Goal: Task Accomplishment & Management: Manage account settings

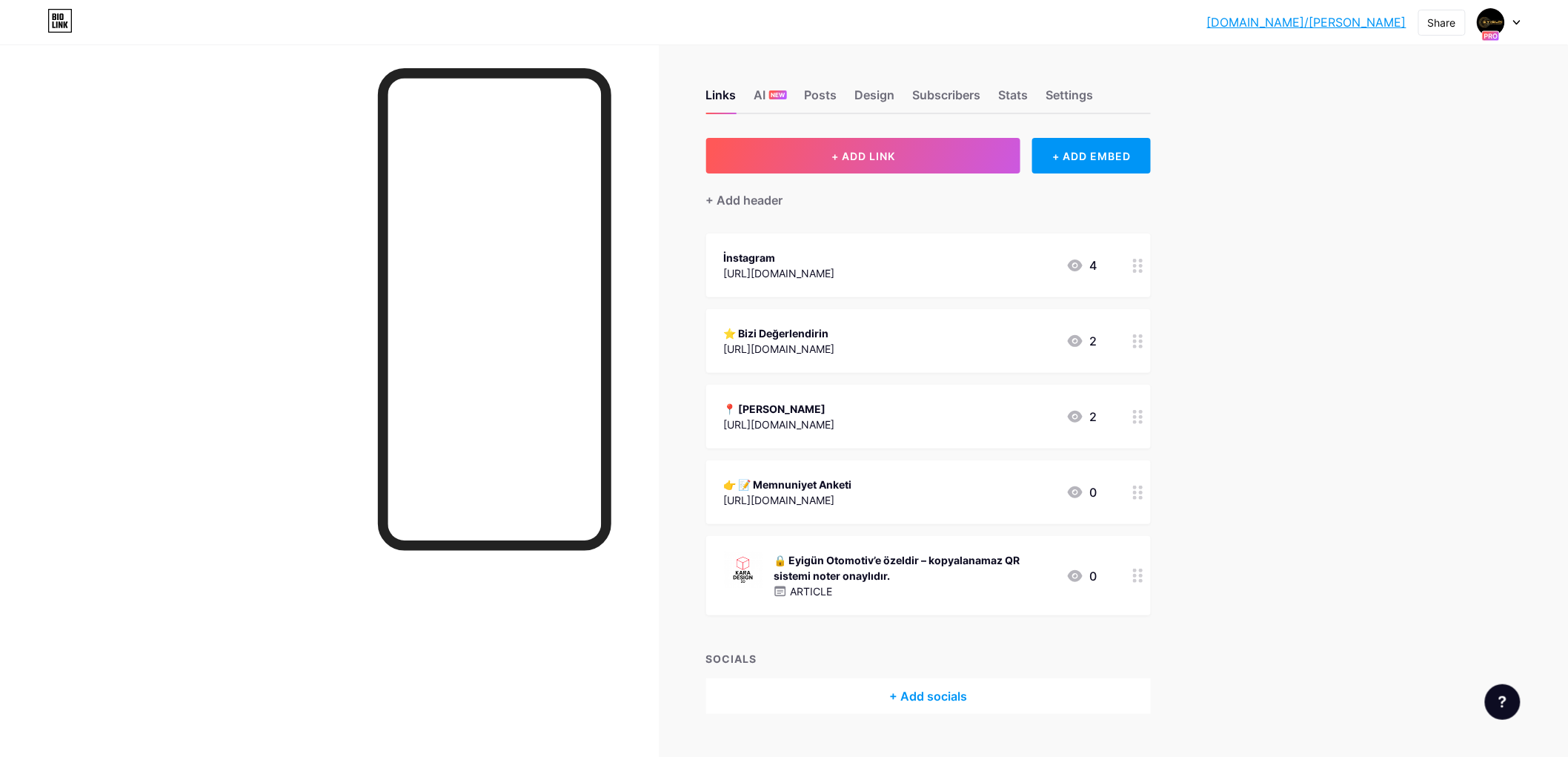
click at [1515, 22] on icon at bounding box center [1516, 23] width 6 height 4
click at [1207, 39] on div "[DOMAIN_NAME]/eyigun... [DOMAIN_NAME]/eyigun Share Switch accounts Eyigün Otomo…" at bounding box center [784, 22] width 1568 height 44
drag, startPoint x: 1132, startPoint y: 97, endPoint x: 1076, endPoint y: 97, distance: 56.0
click at [1076, 97] on div "Links AI NEW Posts Design Subscribers Stats Settings" at bounding box center [928, 89] width 444 height 52
click at [1215, 215] on div "+ BAĞLANTI EKLE + GÖMÜLÜ EKLE + Başlık ekle İnstagram [URL][DOMAIN_NAME] 4 ⭐ Bi…" at bounding box center [971, 426] width 530 height 576
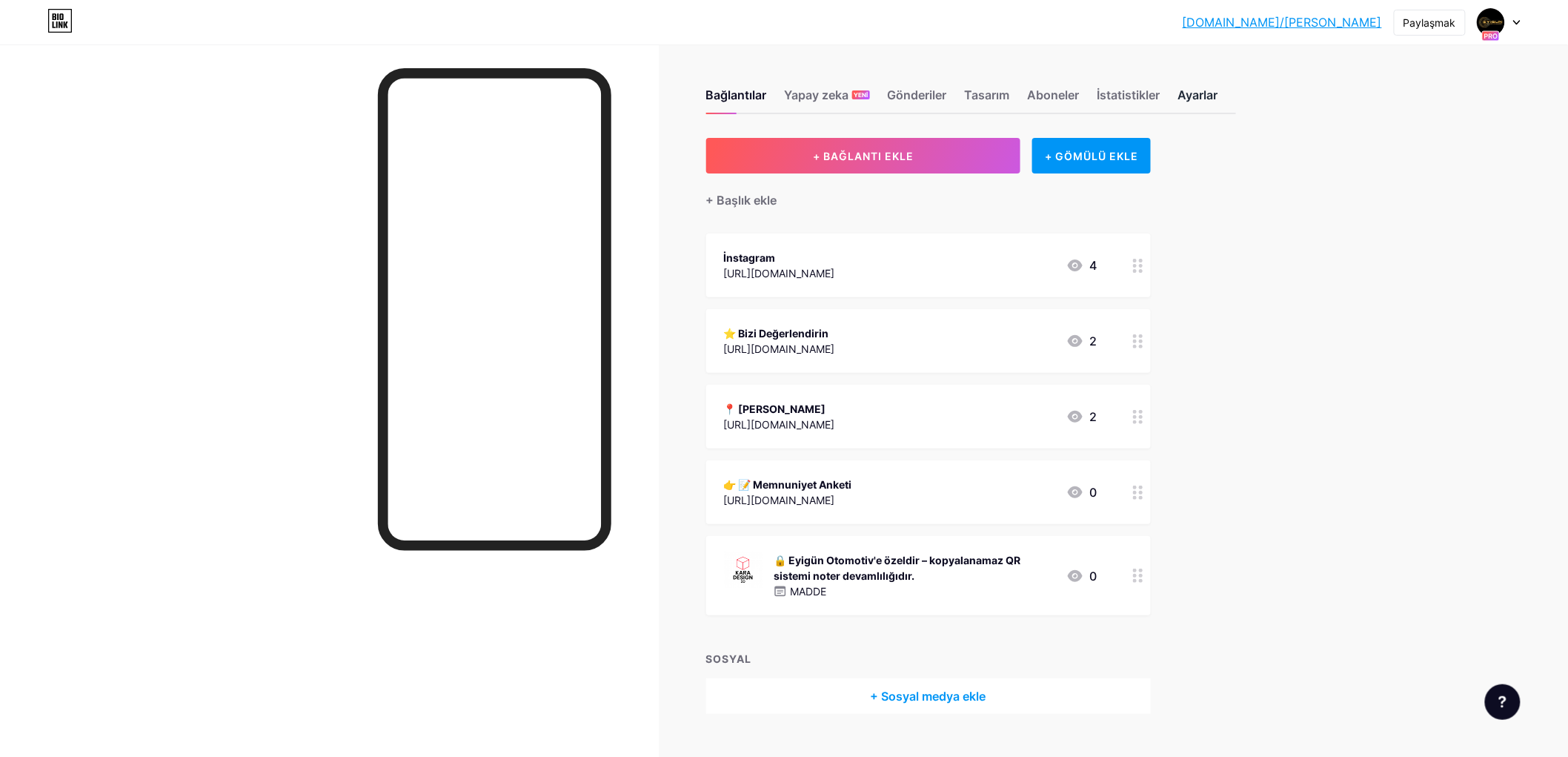
click at [1211, 101] on font "Ayarlar" at bounding box center [1197, 95] width 40 height 15
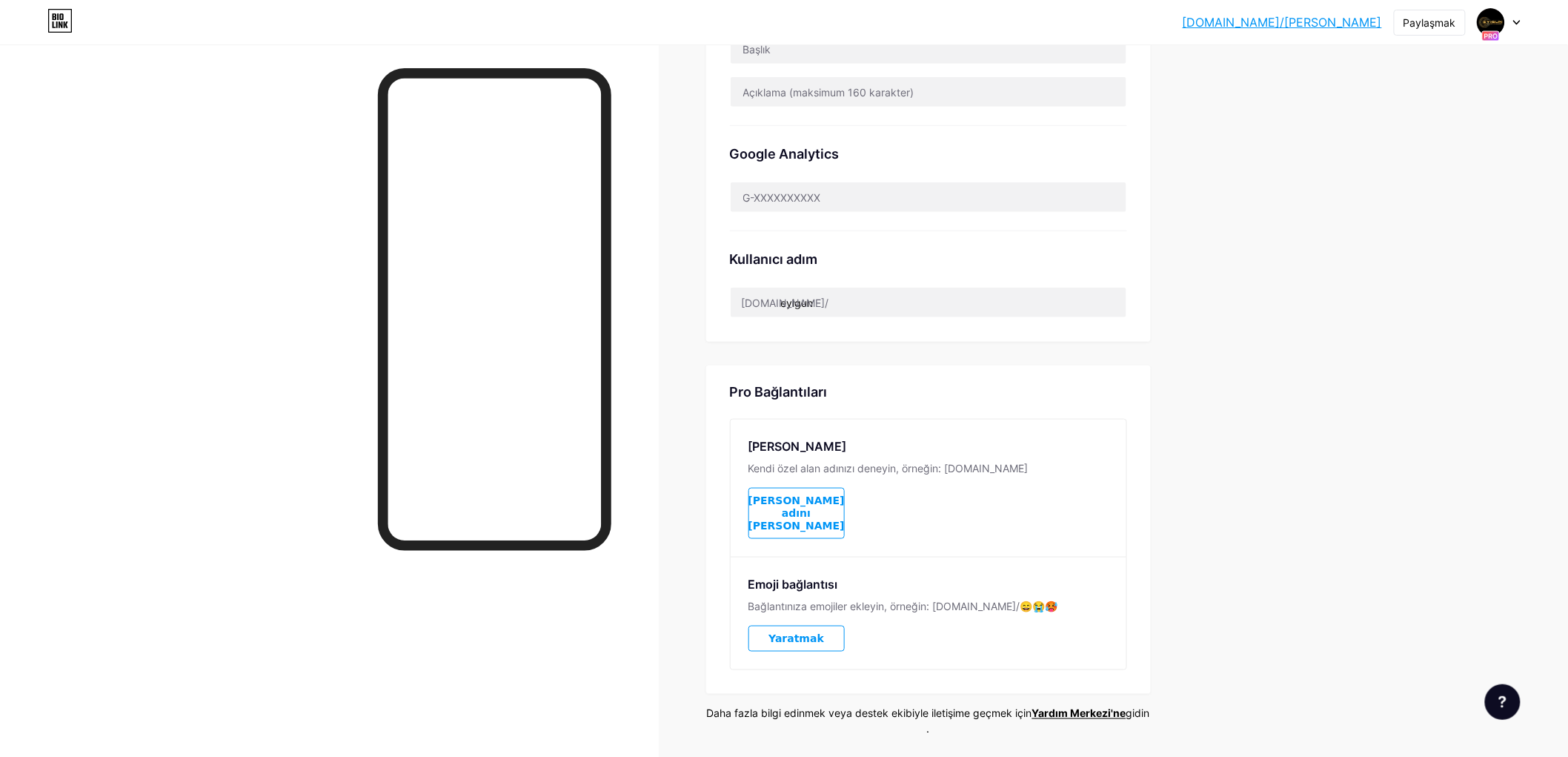
scroll to position [521, 0]
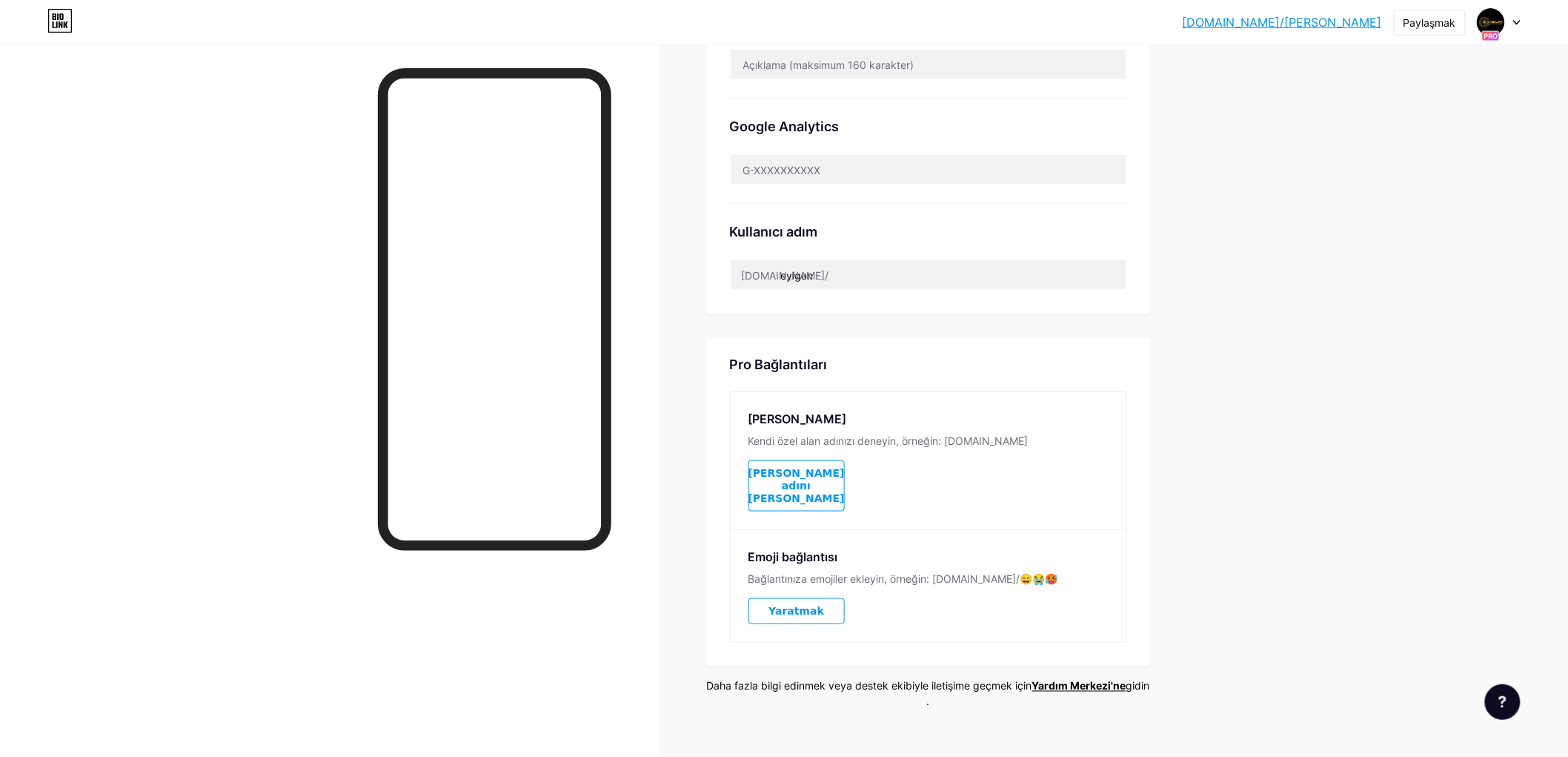
click at [1517, 20] on icon at bounding box center [1517, 23] width 7 height 6
click at [1434, 168] on link "Hesap ayarları" at bounding box center [1427, 168] width 183 height 40
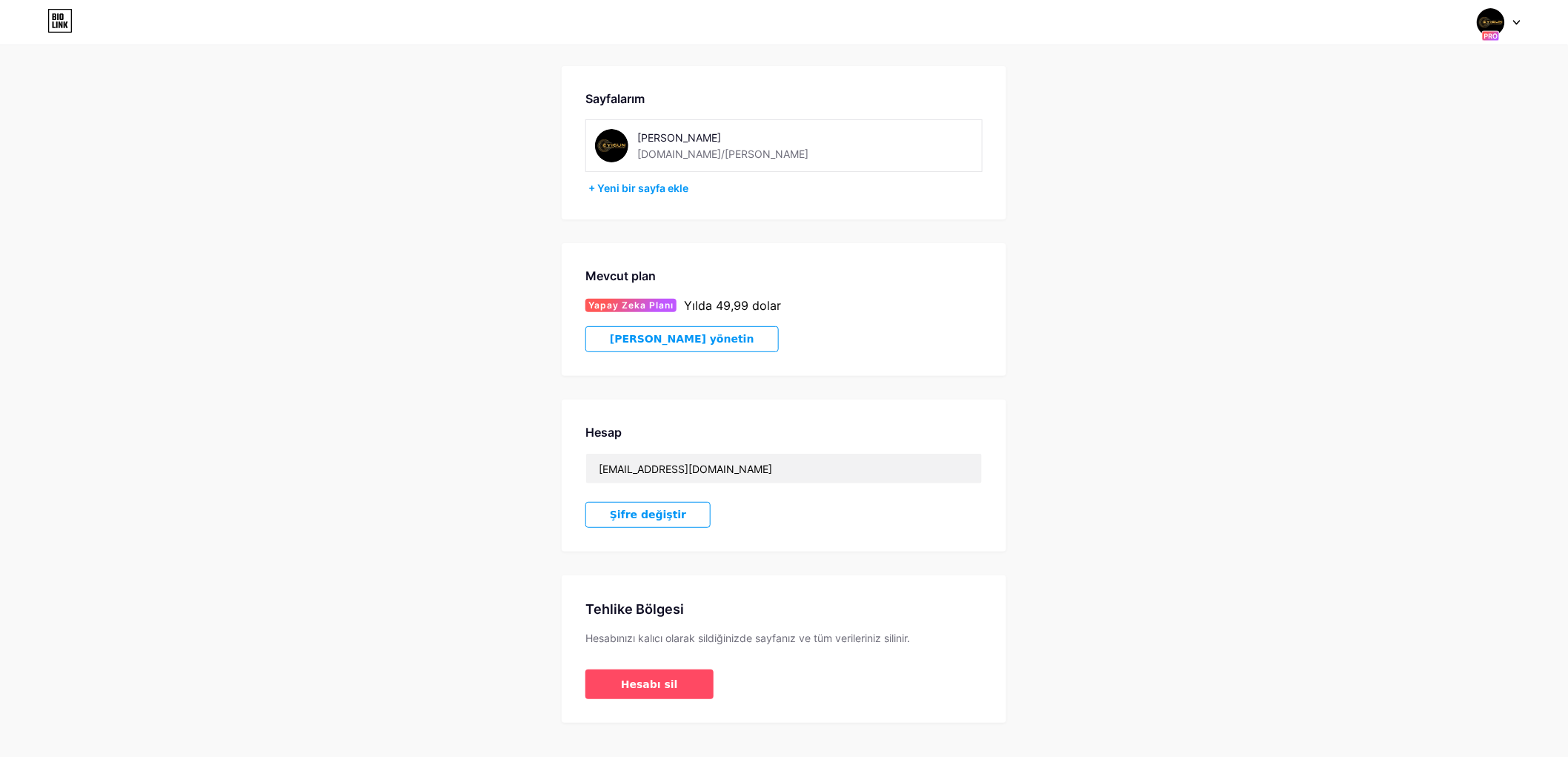
scroll to position [72, 0]
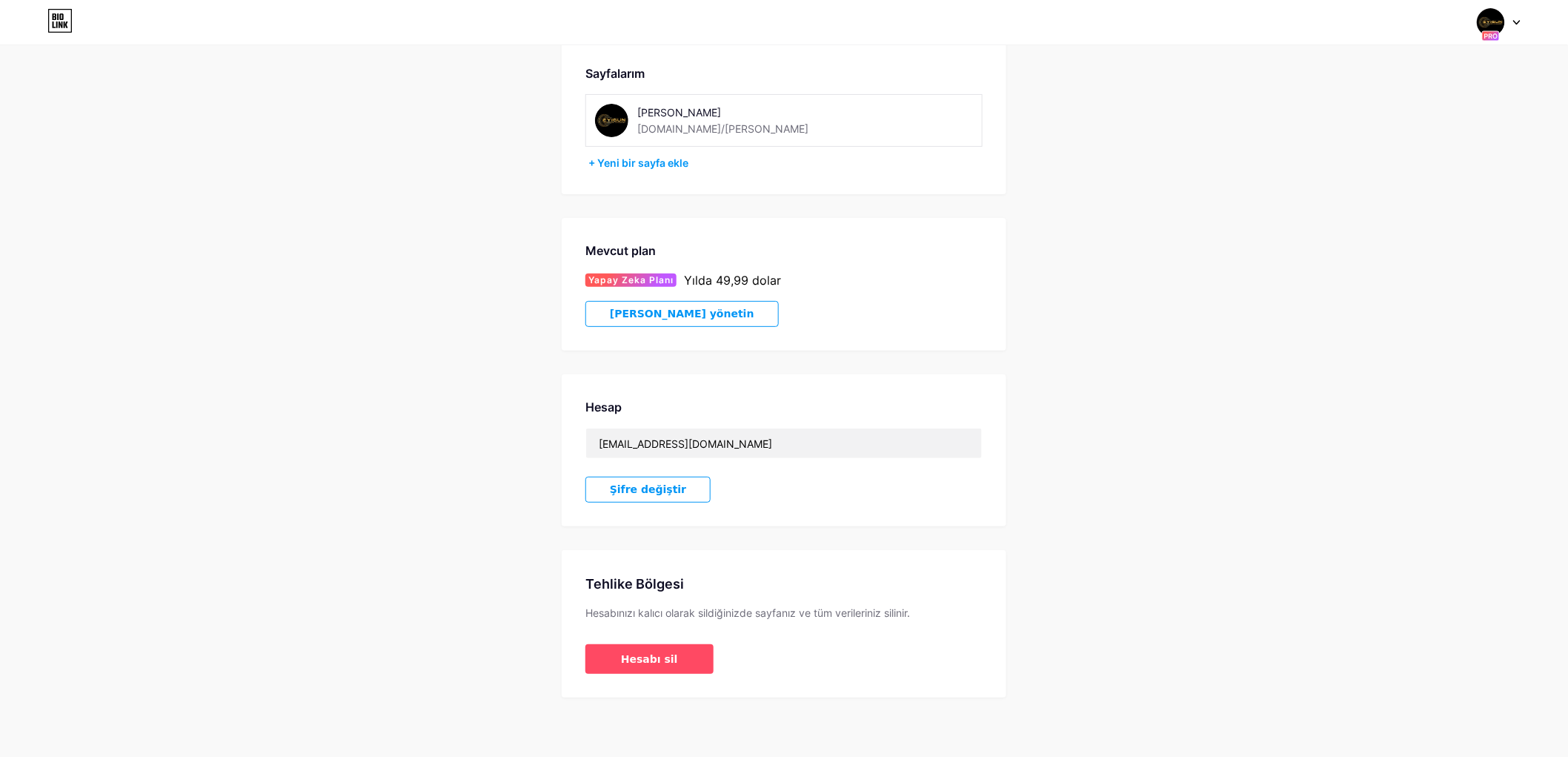
click at [650, 315] on font "[PERSON_NAME] yönetin" at bounding box center [682, 313] width 145 height 12
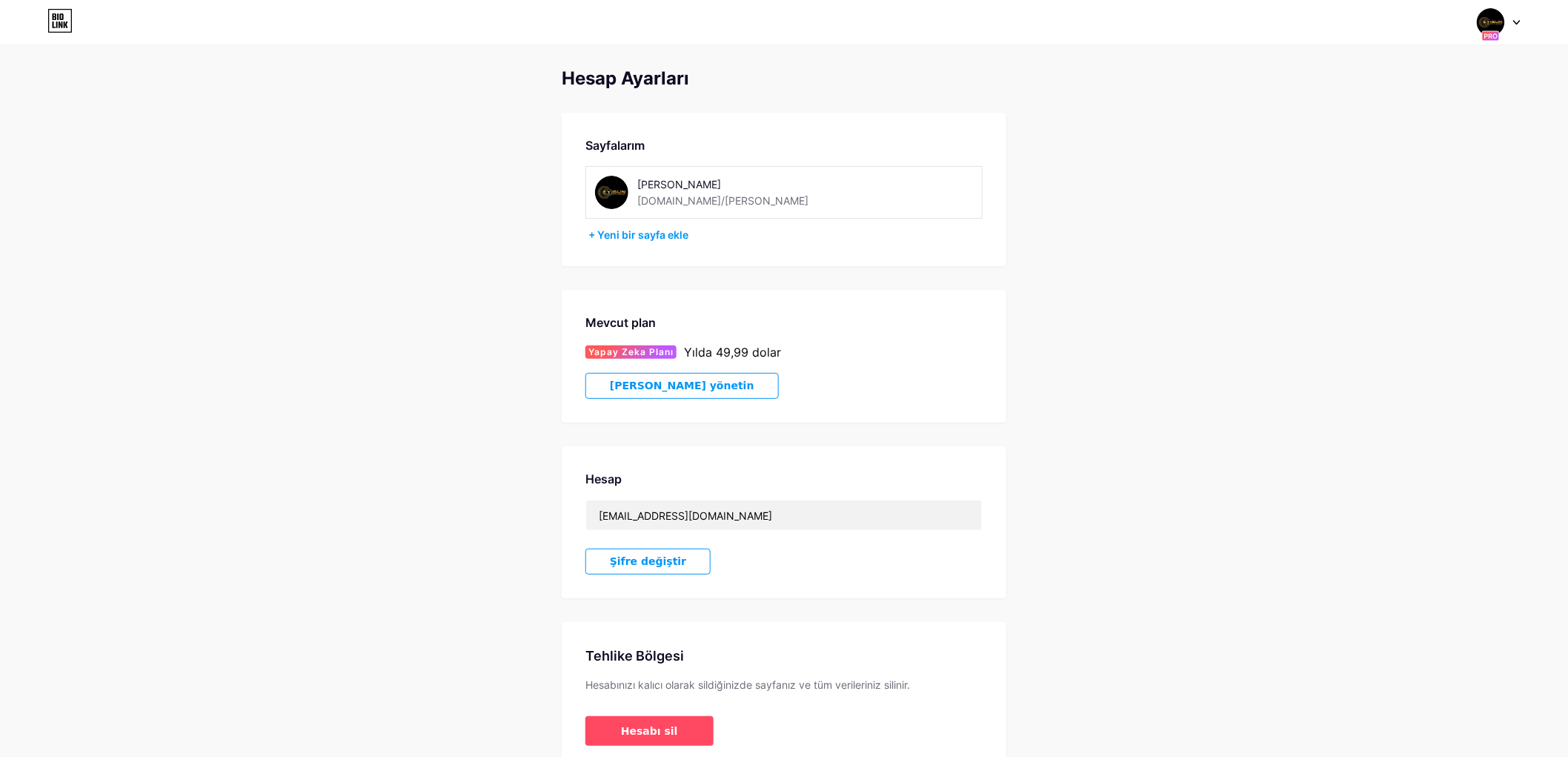
click at [1512, 28] on div at bounding box center [1499, 22] width 43 height 27
click at [1446, 101] on div "[DOMAIN_NAME]/[PERSON_NAME]" at bounding box center [1436, 102] width 114 height 12
click at [1517, 20] on icon at bounding box center [1517, 23] width 7 height 6
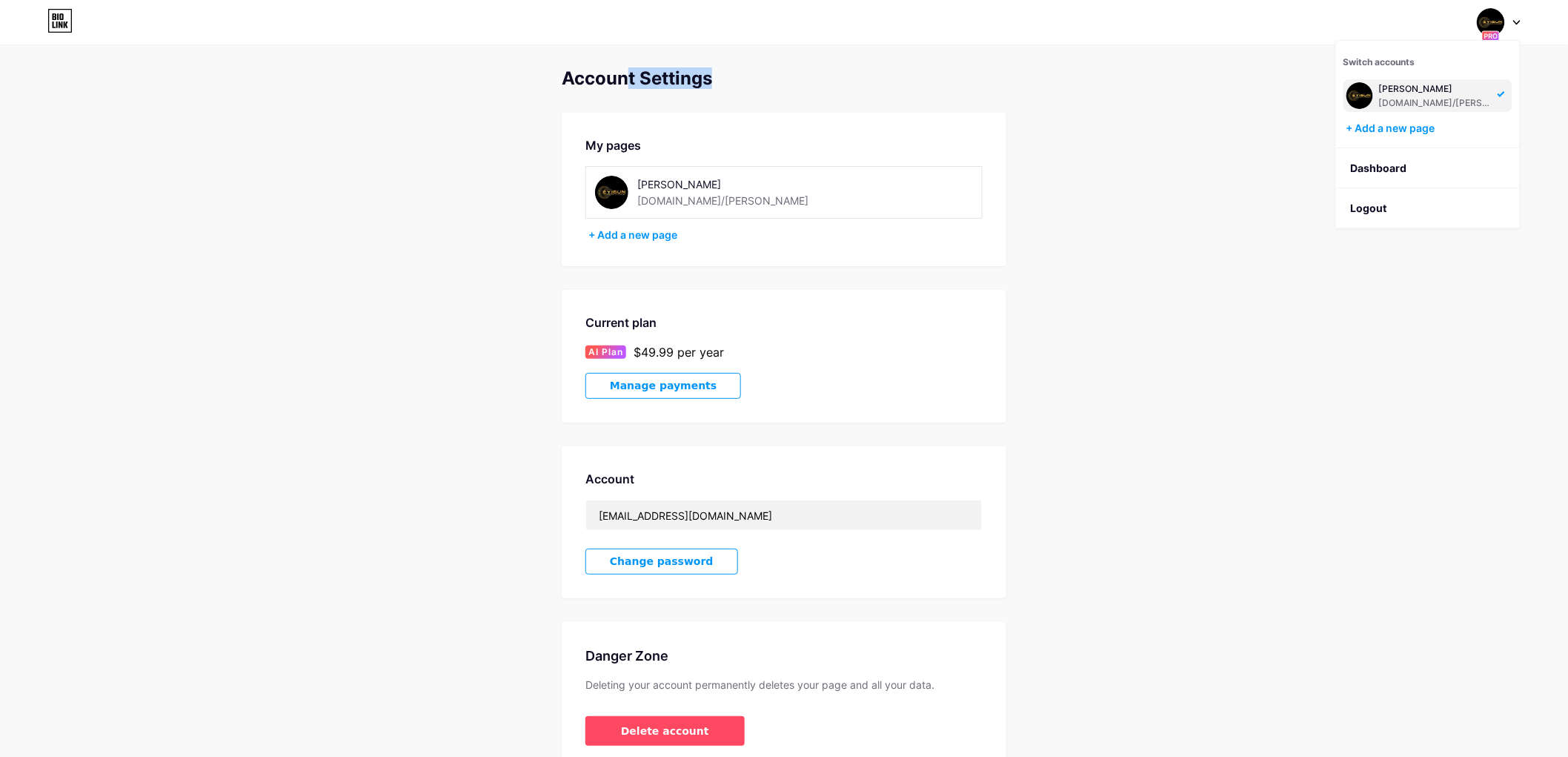
drag, startPoint x: 890, startPoint y: 74, endPoint x: 625, endPoint y: 78, distance: 265.0
click at [625, 78] on div "Account Settings" at bounding box center [784, 78] width 444 height 21
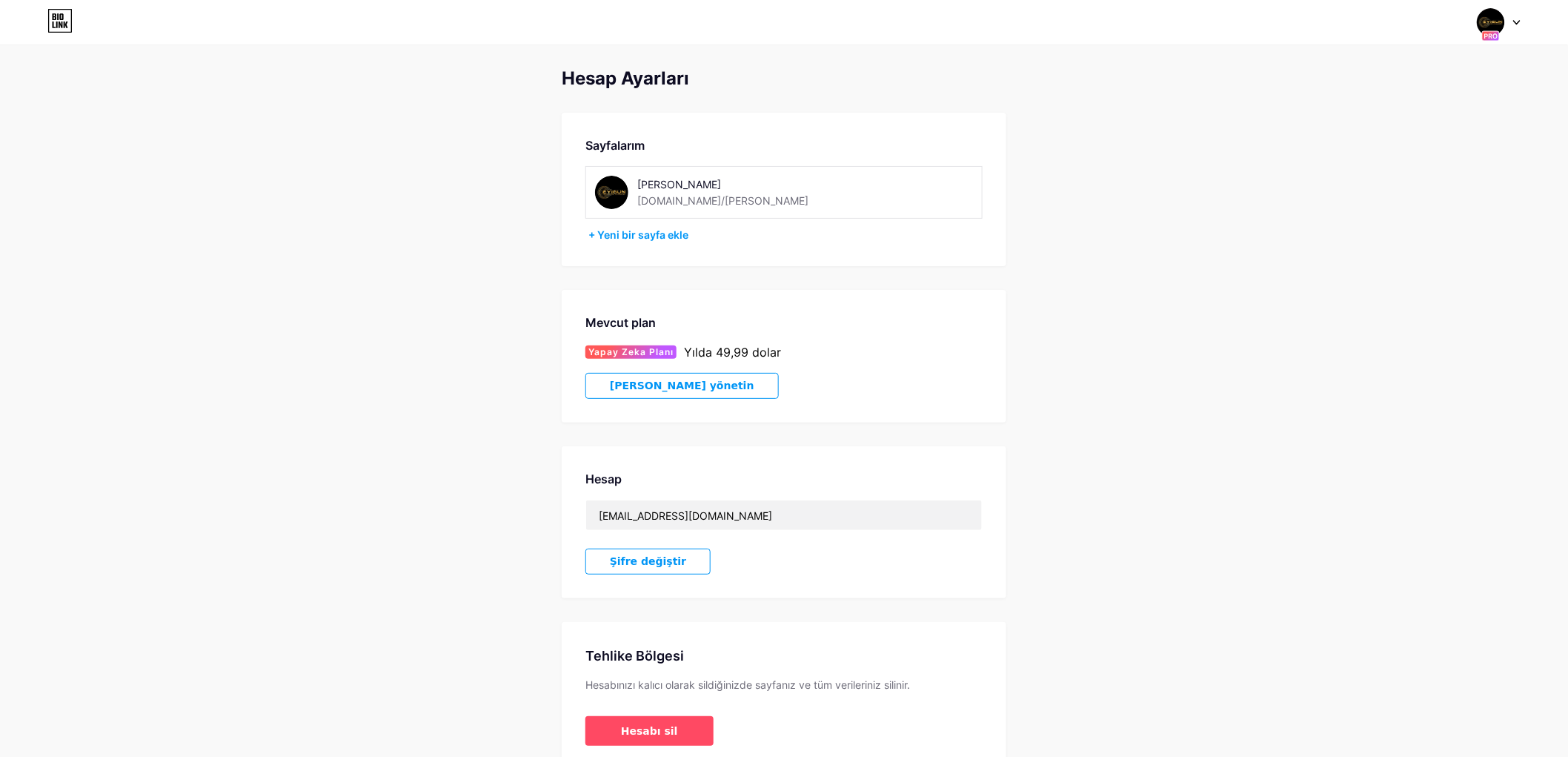
click at [1269, 219] on div "Hesap Ayarları Sayfalarım Eyigün Otomotiv [DOMAIN_NAME]/eyigun + Yeni bir sayfa…" at bounding box center [784, 419] width 1568 height 701
click at [1521, 23] on div "Hesapları değiştir Eyigün Otomotiv [DOMAIN_NAME]/eyigun + Yeni bir sayfa ekle G…" at bounding box center [784, 22] width 1568 height 27
click at [1520, 23] on icon at bounding box center [1517, 23] width 7 height 6
click at [1431, 167] on font "Gösterge Paneli" at bounding box center [1392, 168] width 81 height 13
